Goal: Information Seeking & Learning: Learn about a topic

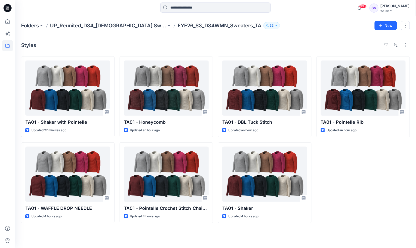
click at [362, 162] on div "TA01 - Pointelle Rib Updated an hour ago" at bounding box center [362, 139] width 93 height 167
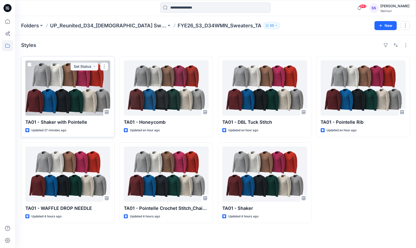
click at [70, 101] on div at bounding box center [67, 87] width 85 height 55
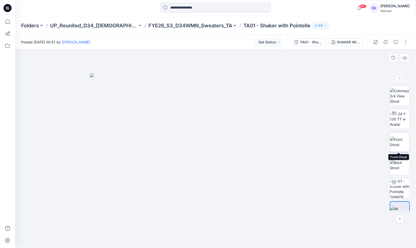
click at [400, 141] on img at bounding box center [400, 142] width 20 height 11
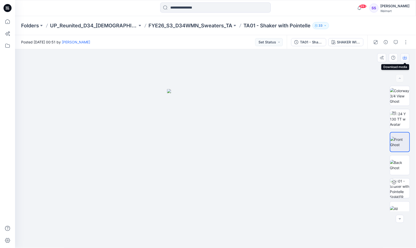
click at [406, 59] on icon "button" at bounding box center [405, 58] width 4 height 4
click at [398, 166] on img at bounding box center [400, 165] width 20 height 11
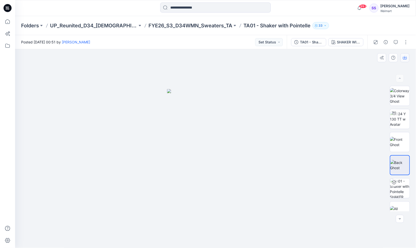
click at [406, 57] on icon "button" at bounding box center [405, 58] width 4 height 4
click at [255, 76] on div at bounding box center [215, 148] width 401 height 199
click at [353, 43] on div "SHAKER WITH POINTELLE" at bounding box center [348, 42] width 23 height 6
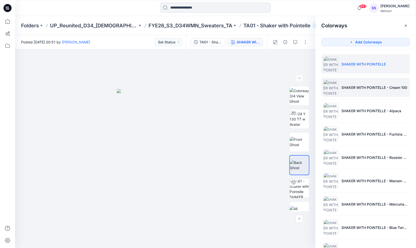
click at [363, 88] on p "SHAKER WITH POINTELLE - Cream 100" at bounding box center [374, 87] width 66 height 5
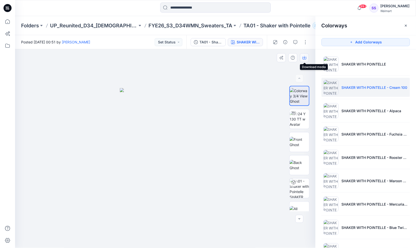
click at [304, 58] on icon "button" at bounding box center [304, 58] width 4 height 4
click at [249, 41] on div "SHAKER WITH POINTELLE - Cream 100" at bounding box center [247, 42] width 23 height 6
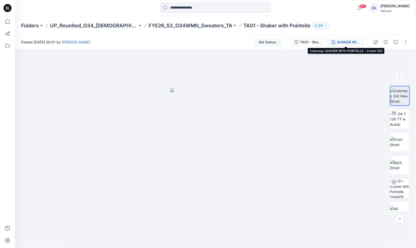
click at [339, 43] on div "SHAKER WITH POINTELLE - Cream 100" at bounding box center [348, 42] width 23 height 6
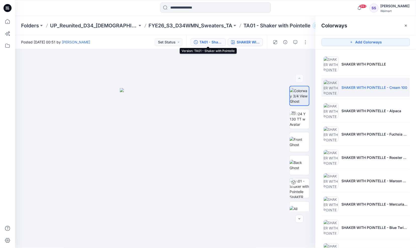
click at [217, 42] on div "TA01 - Shaker with Pointelle" at bounding box center [210, 42] width 23 height 6
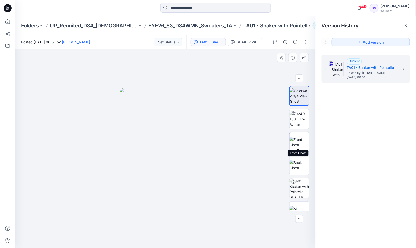
scroll to position [10, 0]
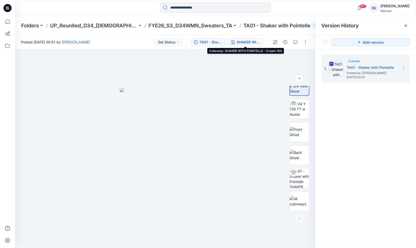
click at [246, 43] on div "SHAKER WITH POINTELLE - Cream 100" at bounding box center [247, 42] width 23 height 6
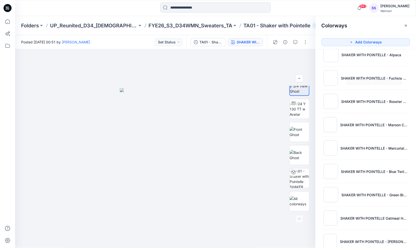
scroll to position [68, 0]
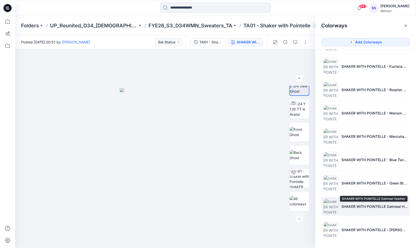
click at [355, 208] on p "SHAKER WITH POINTELLE Oatmeal Heather" at bounding box center [374, 206] width 66 height 5
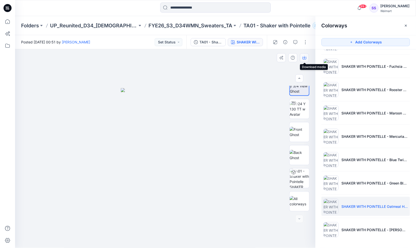
click at [304, 57] on icon "button" at bounding box center [304, 57] width 2 height 3
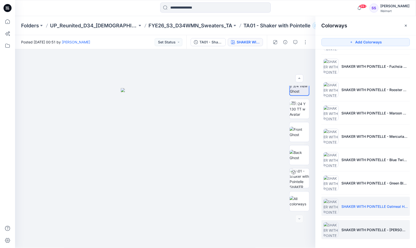
click at [351, 225] on li "SHAKER WITH POINTELLE - [PERSON_NAME]" at bounding box center [365, 229] width 88 height 19
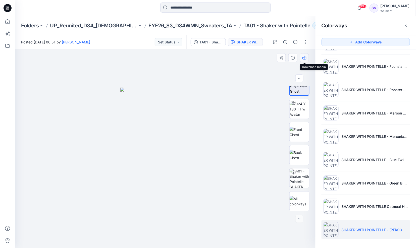
click at [304, 58] on icon "button" at bounding box center [304, 58] width 4 height 4
drag, startPoint x: 247, startPoint y: 179, endPoint x: 254, endPoint y: 175, distance: 8.2
click at [247, 179] on div at bounding box center [165, 148] width 300 height 199
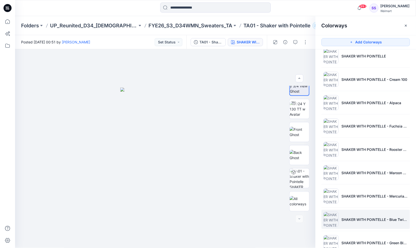
scroll to position [0, 0]
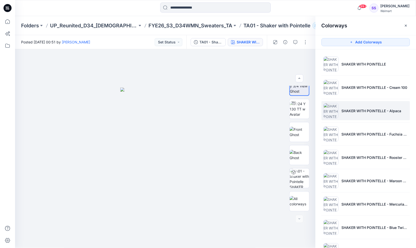
click at [351, 108] on p "SHAKER WITH POINTELLE - Alpaca" at bounding box center [371, 110] width 60 height 5
click at [304, 58] on icon "button" at bounding box center [304, 57] width 2 height 3
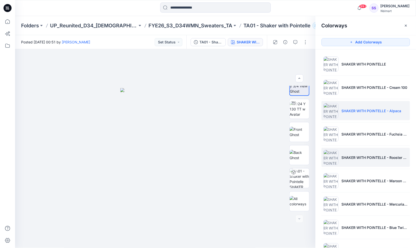
click at [334, 156] on img at bounding box center [330, 157] width 15 height 15
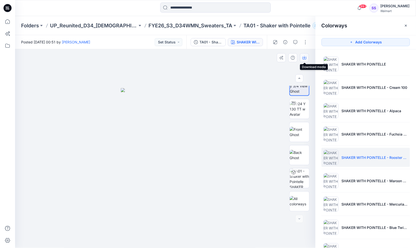
click at [303, 57] on icon "button" at bounding box center [304, 58] width 4 height 3
drag, startPoint x: 237, startPoint y: 55, endPoint x: 239, endPoint y: 57, distance: 3.2
click at [237, 55] on div at bounding box center [165, 148] width 300 height 199
click at [249, 43] on div "SHAKER WITH POINTELLE - Rooster Red" at bounding box center [247, 42] width 23 height 6
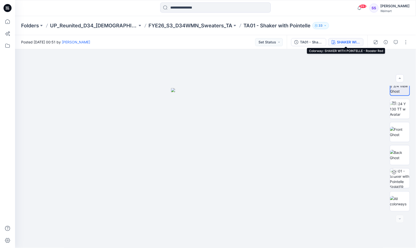
click at [341, 41] on div "SHAKER WITH POINTELLE - Rooster Red" at bounding box center [348, 42] width 23 height 6
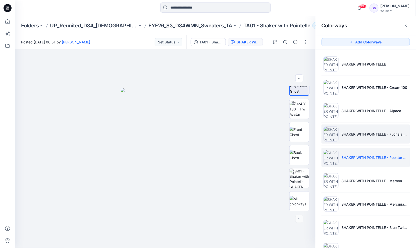
click at [340, 134] on li "SHAKER WITH POINTELLE - Fuchsia Rose" at bounding box center [365, 133] width 88 height 19
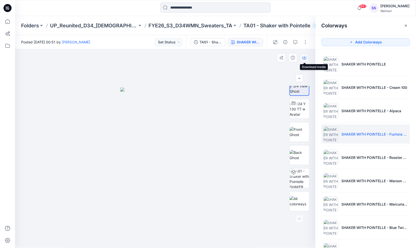
click at [303, 57] on icon "button" at bounding box center [304, 58] width 4 height 4
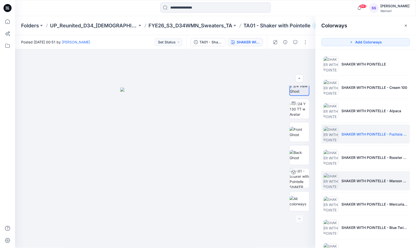
click at [349, 184] on li "SHAKER WITH POINTELLE - Maroon Crush 3" at bounding box center [365, 180] width 88 height 19
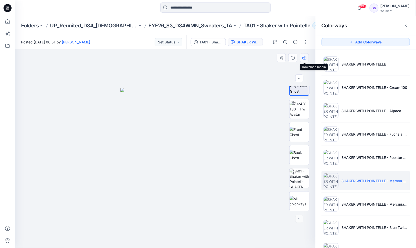
click at [303, 56] on icon "button" at bounding box center [304, 58] width 4 height 4
click at [285, 227] on div at bounding box center [165, 148] width 300 height 199
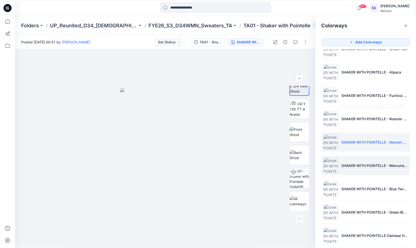
scroll to position [68, 0]
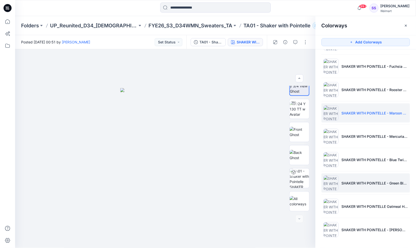
click at [352, 186] on p "SHAKER WITH POINTELLE - Green Blast" at bounding box center [374, 182] width 66 height 5
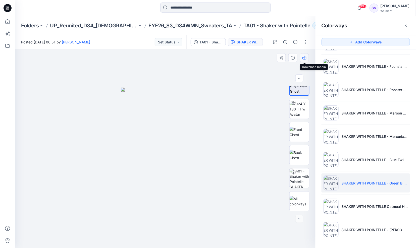
click at [304, 58] on icon "button" at bounding box center [304, 58] width 4 height 4
click at [258, 186] on div at bounding box center [165, 148] width 300 height 199
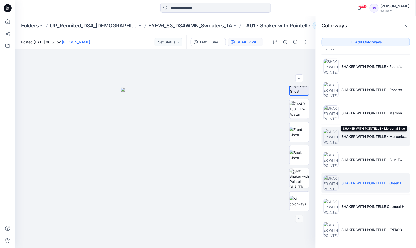
click at [344, 135] on p "SHAKER WITH POINTELLE - Mercurial Blue" at bounding box center [374, 136] width 66 height 5
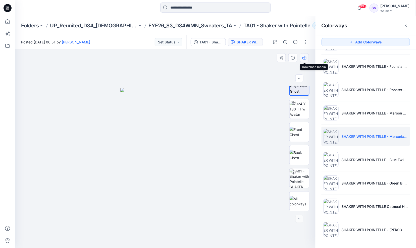
click at [304, 58] on icon "button" at bounding box center [304, 57] width 2 height 3
drag, startPoint x: 256, startPoint y: 189, endPoint x: 275, endPoint y: 181, distance: 19.9
click at [256, 189] on div at bounding box center [165, 148] width 300 height 199
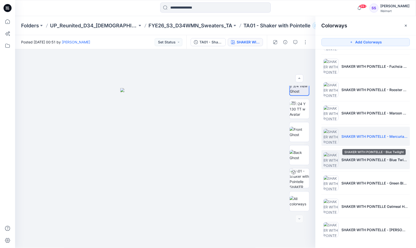
click at [342, 158] on p "SHAKER WITH POINTELLE - Blue Twilight" at bounding box center [374, 159] width 66 height 5
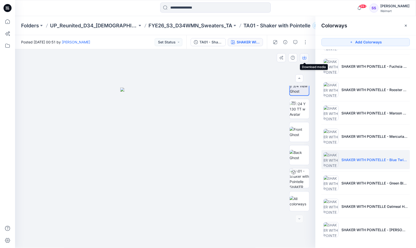
click at [304, 58] on icon "button" at bounding box center [304, 58] width 4 height 4
